Goal: Find specific page/section: Find specific page/section

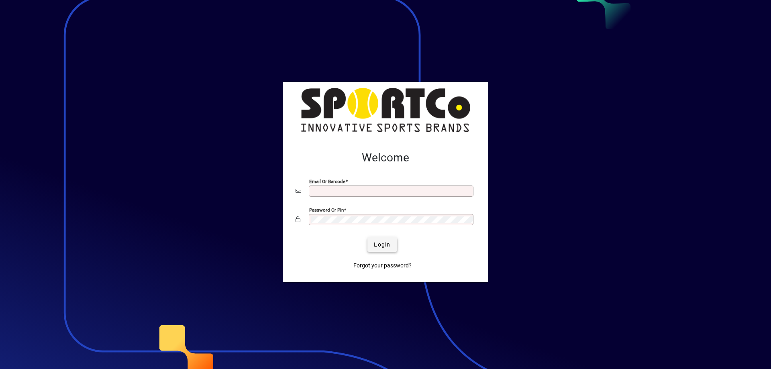
type input "**********"
click at [381, 242] on span "Login" at bounding box center [382, 245] width 16 height 8
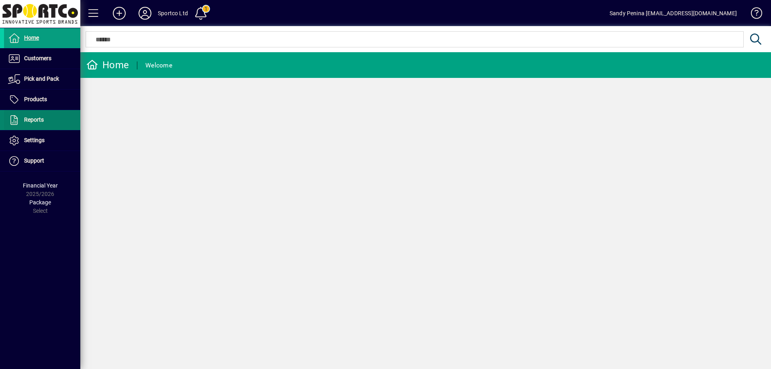
click at [44, 122] on span at bounding box center [42, 119] width 76 height 19
